Goal: Find specific page/section: Find specific page/section

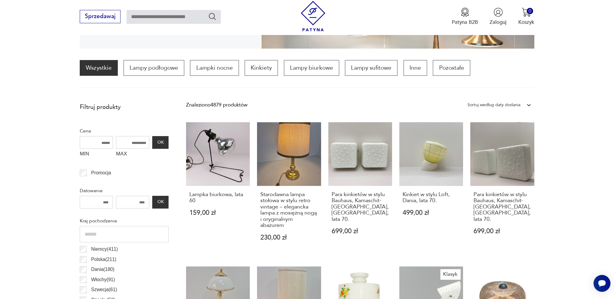
scroll to position [140, 0]
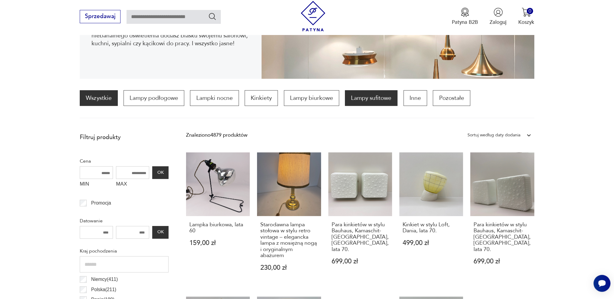
click at [378, 100] on p "Lampy sufitowe" at bounding box center [371, 98] width 53 height 16
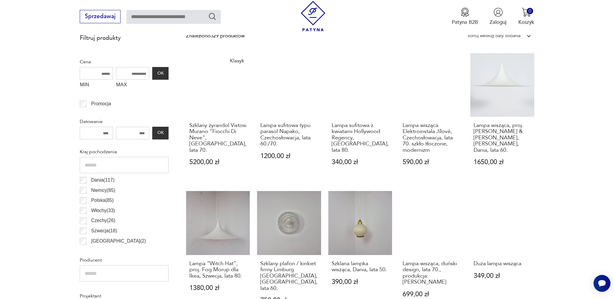
scroll to position [30, 0]
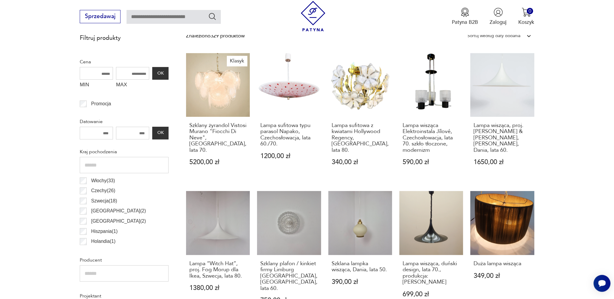
click at [100, 180] on p "Włochy ( 33 )" at bounding box center [103, 181] width 24 height 8
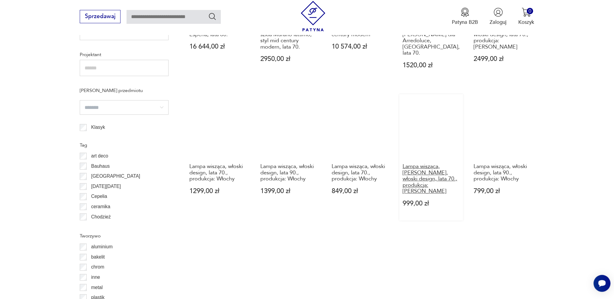
scroll to position [572, 0]
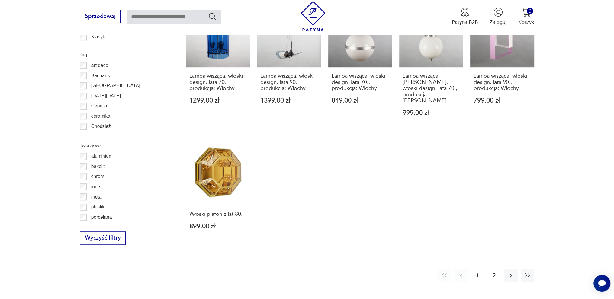
click at [494, 270] on button "2" at bounding box center [494, 276] width 13 height 13
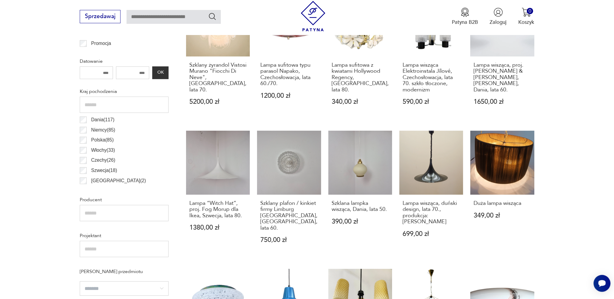
click at [99, 121] on p "Dania ( 117 )" at bounding box center [102, 120] width 23 height 8
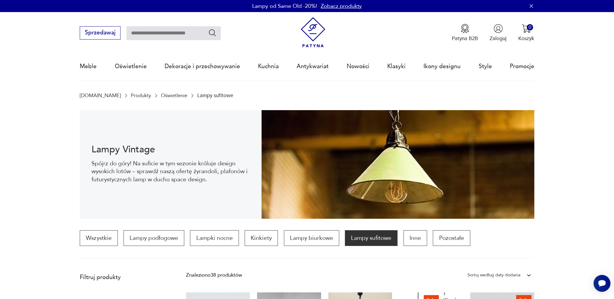
click at [197, 98] on p "Lampy sufitowe" at bounding box center [215, 96] width 36 height 6
click at [197, 95] on p "Lampy sufitowe" at bounding box center [215, 96] width 36 height 6
